Goal: Task Accomplishment & Management: Manage account settings

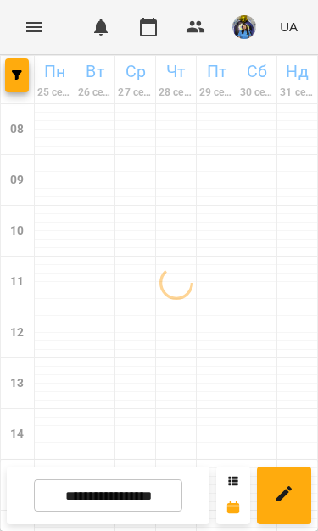
click at [169, 495] on input "**********" at bounding box center [108, 495] width 148 height 33
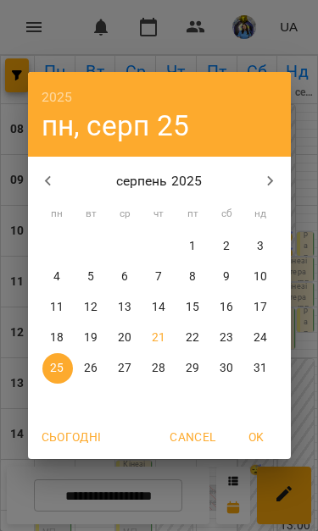
click at [167, 340] on span "21" at bounding box center [159, 337] width 30 height 17
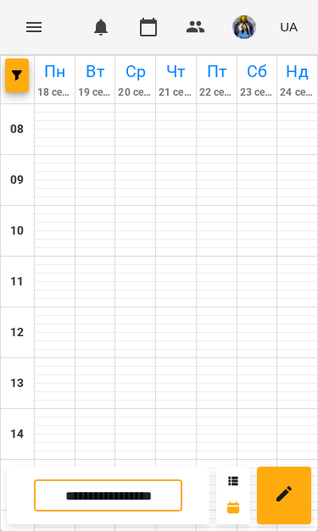
type input "**********"
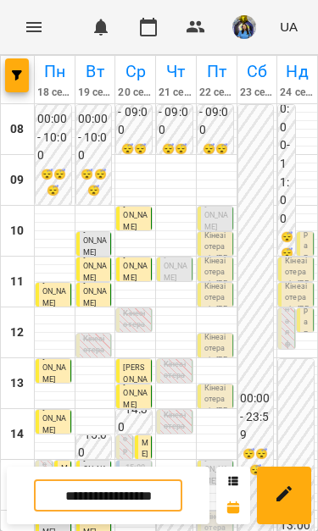
scroll to position [78, 0]
click at [165, 251] on span "[PERSON_NAME]" at bounding box center [175, 266] width 24 height 31
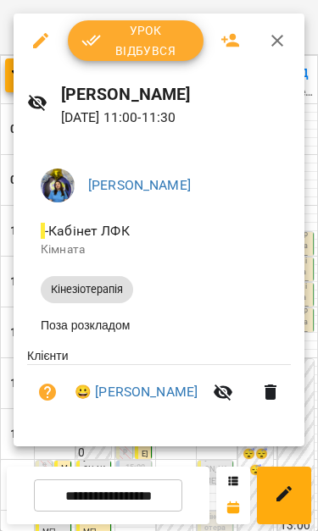
click at [144, 43] on span "Урок відбувся" at bounding box center [135, 40] width 108 height 41
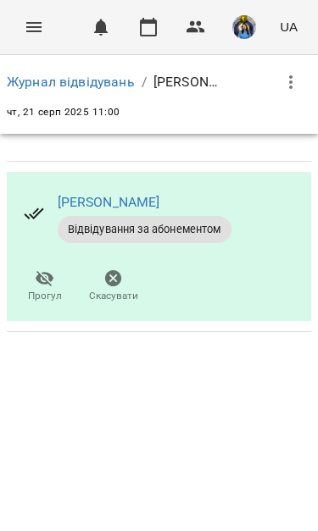
click at [35, 34] on icon "Menu" at bounding box center [34, 27] width 20 height 20
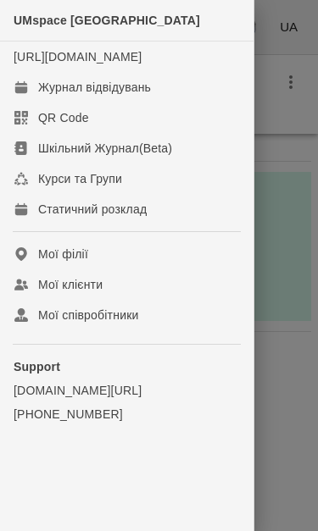
click at [164, 102] on link "Журнал відвідувань" at bounding box center [126, 87] width 253 height 30
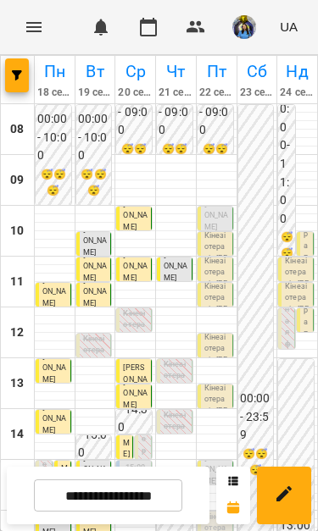
click at [219, 213] on span "[PERSON_NAME]" at bounding box center [216, 215] width 24 height 31
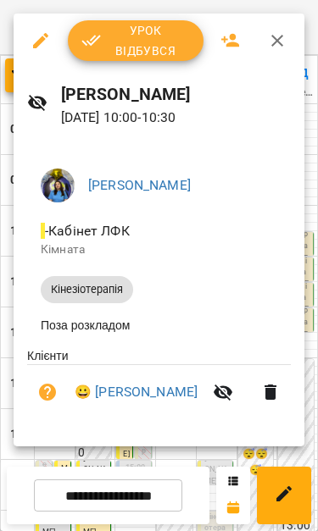
click at [104, 475] on div at bounding box center [159, 265] width 318 height 531
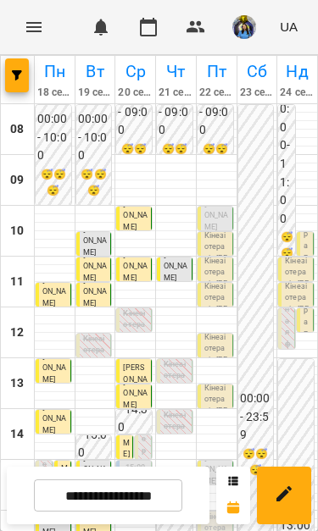
scroll to position [36, 0]
